Goal: Task Accomplishment & Management: Manage account settings

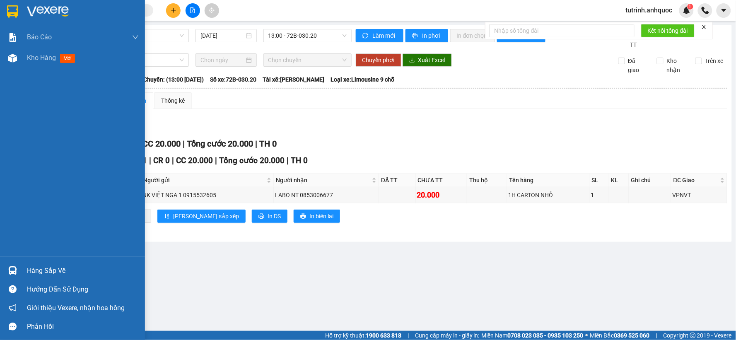
click at [8, 8] on img at bounding box center [12, 11] width 11 height 12
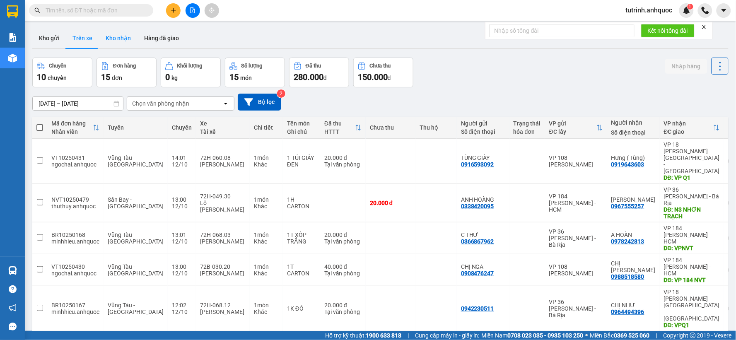
click at [126, 38] on button "Kho nhận" at bounding box center [118, 38] width 39 height 20
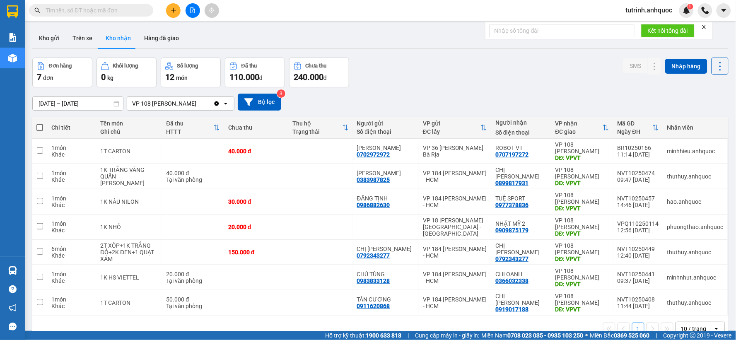
click at [80, 109] on div "ver 1.8.146 Kho gửi Trên xe Kho nhận Hàng đã giao Đơn hàng 7 đơn Khối lượng 0 k…" at bounding box center [380, 195] width 703 height 340
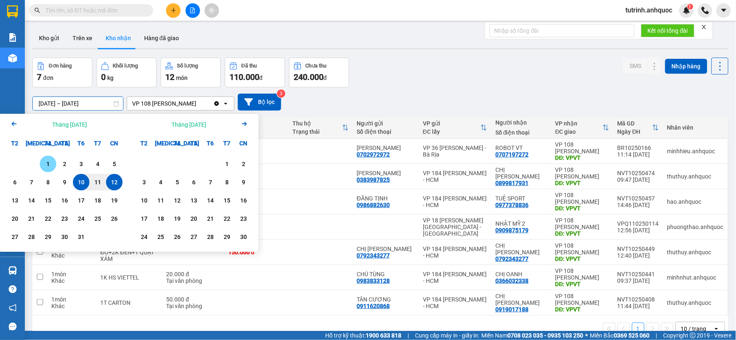
click at [44, 166] on div "1" at bounding box center [48, 164] width 12 height 10
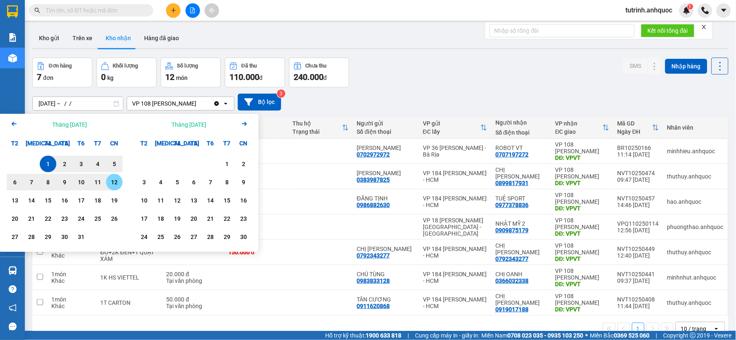
click at [118, 181] on div "12" at bounding box center [115, 182] width 12 height 10
type input "[DATE] – [DATE]"
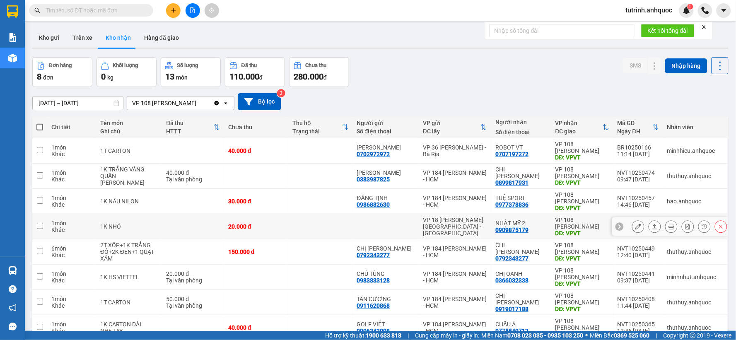
scroll to position [44, 0]
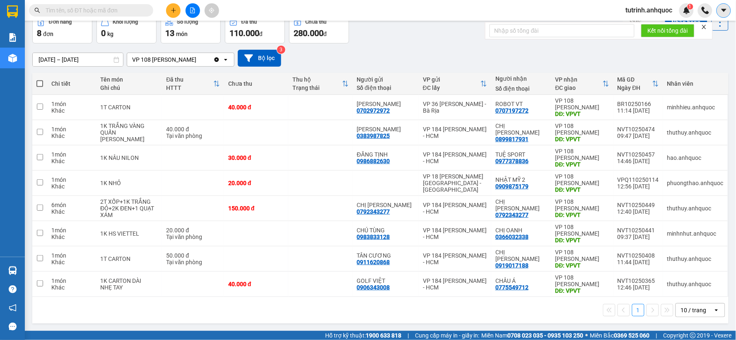
click at [668, 12] on span "tutrinh.anhquoc" at bounding box center [650, 10] width 60 height 10
click at [722, 13] on icon "caret-down" at bounding box center [724, 10] width 7 height 7
click at [728, 12] on icon "caret-down" at bounding box center [724, 10] width 7 height 7
click at [663, 14] on span "tutrinh.anhquoc" at bounding box center [650, 10] width 60 height 10
click at [656, 25] on span "Đăng xuất" at bounding box center [654, 25] width 44 height 9
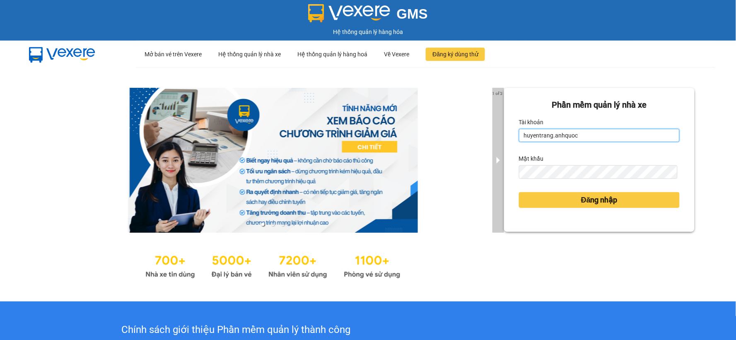
drag, startPoint x: 579, startPoint y: 138, endPoint x: 494, endPoint y: 128, distance: 86.0
click at [494, 128] on div "1 of 3 Phần mềm quản lý nhà xe Tài khoản huyentrang.anhquoc Mật khẩu Đăng nhập" at bounding box center [368, 184] width 736 height 235
type input "ngoctrang.anhquoc"
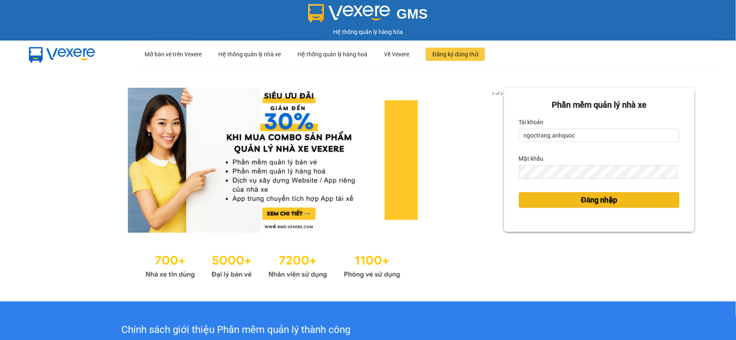
click at [568, 202] on button "Đăng nhập" at bounding box center [599, 200] width 161 height 16
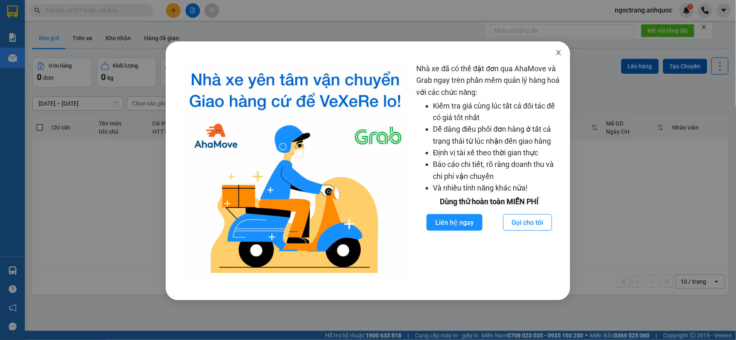
click at [559, 50] on icon "close" at bounding box center [559, 52] width 7 height 7
